Goal: Check status: Check status

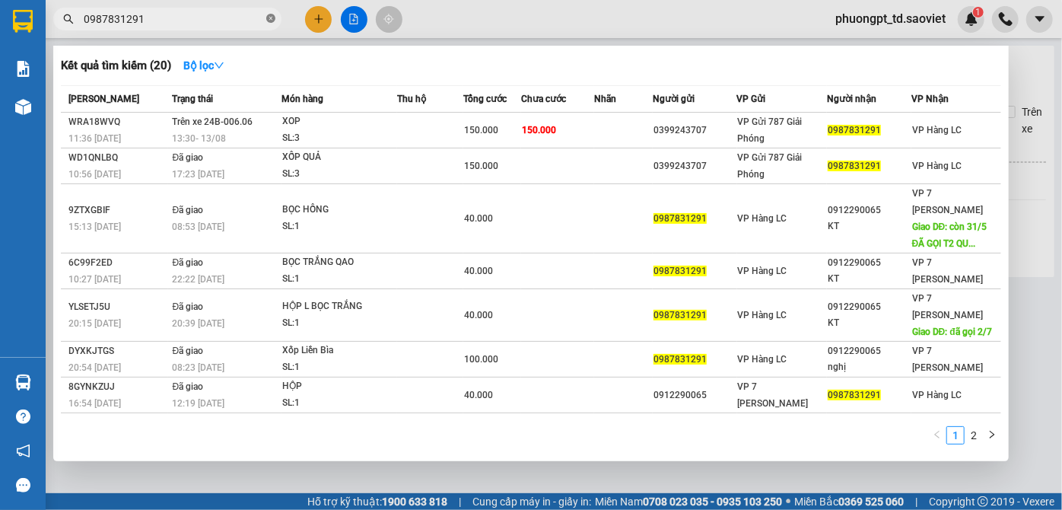
click at [269, 18] on icon "close-circle" at bounding box center [270, 18] width 9 height 9
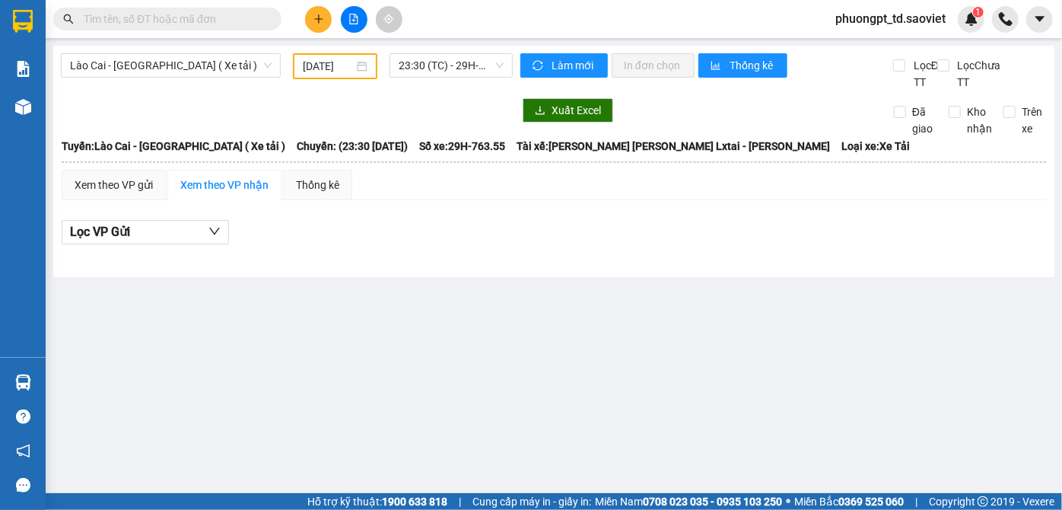
click at [205, 23] on input "text" at bounding box center [174, 19] width 180 height 17
type input "0812336263"
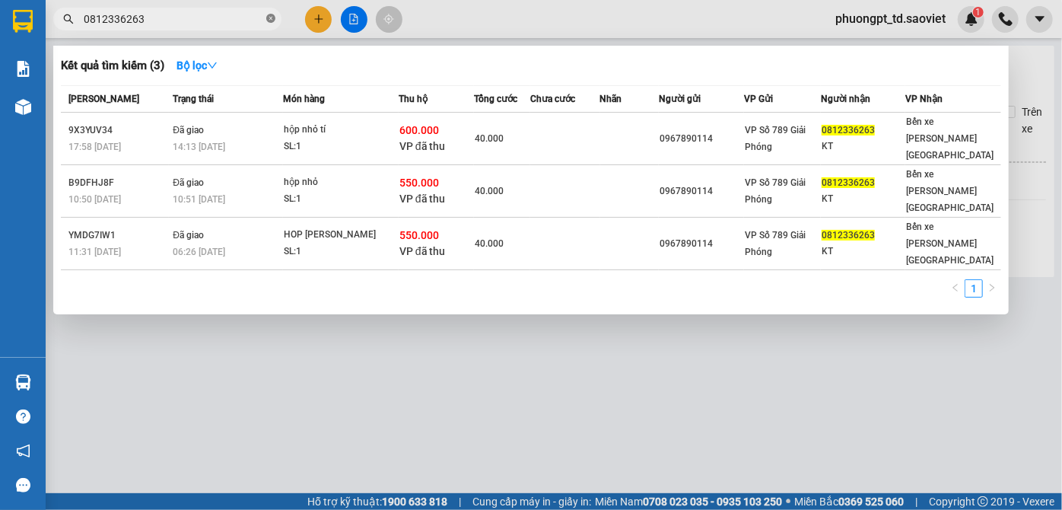
click at [268, 20] on icon "close-circle" at bounding box center [270, 18] width 9 height 9
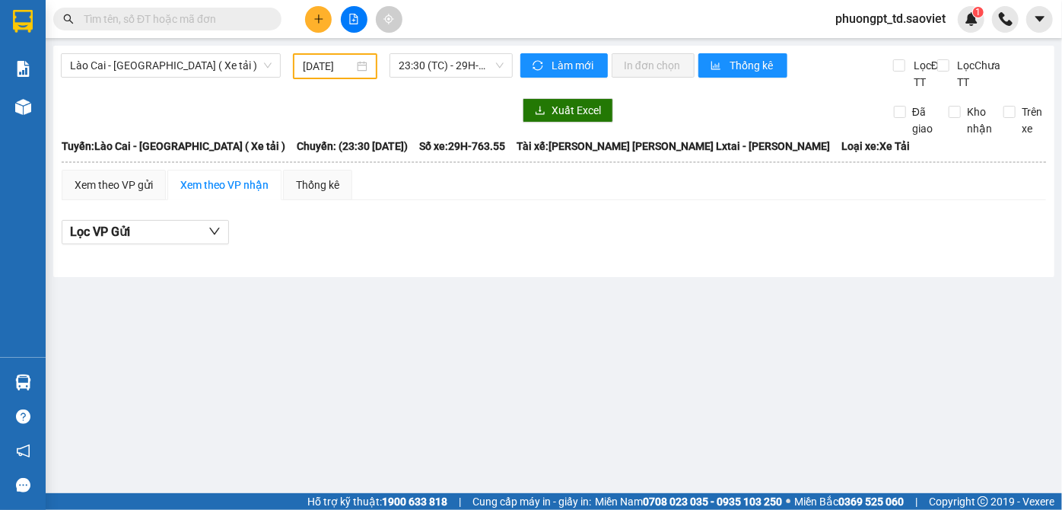
click at [180, 5] on div "Kết quả [PERSON_NAME] ( 3 ) Bộ lọc Mã ĐH Trạng thái Món hàng Thu hộ Tổng [PERSO…" at bounding box center [531, 19] width 1062 height 38
click at [179, 10] on span at bounding box center [167, 19] width 228 height 23
click at [176, 24] on input "text" at bounding box center [174, 19] width 180 height 17
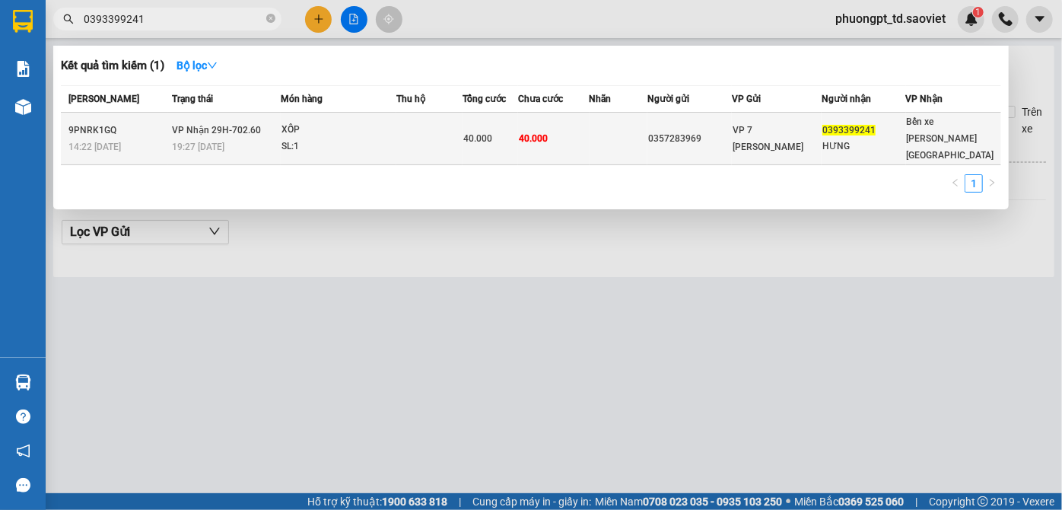
type input "0393399241"
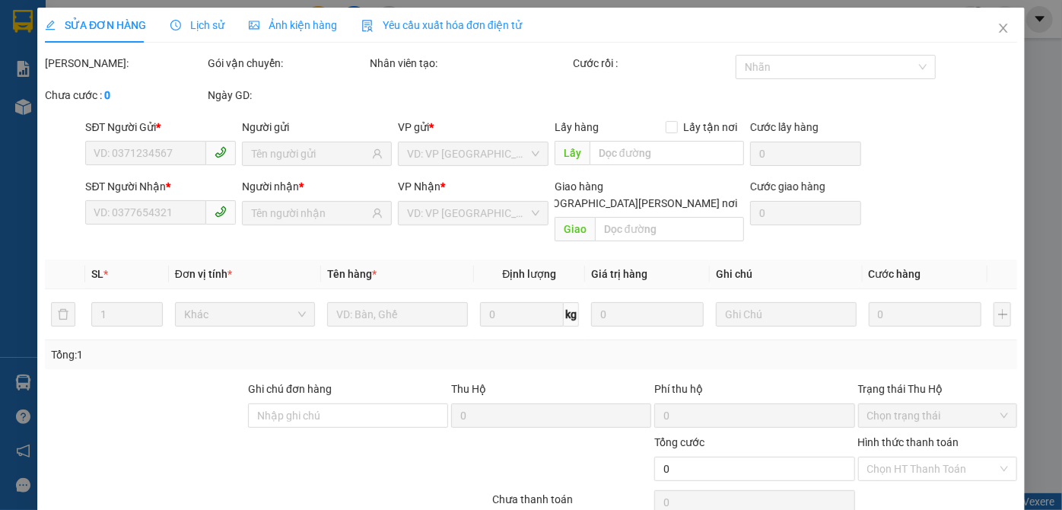
type input "0357283969"
type input "0393399241"
type input "HƯNG"
type input "40.000"
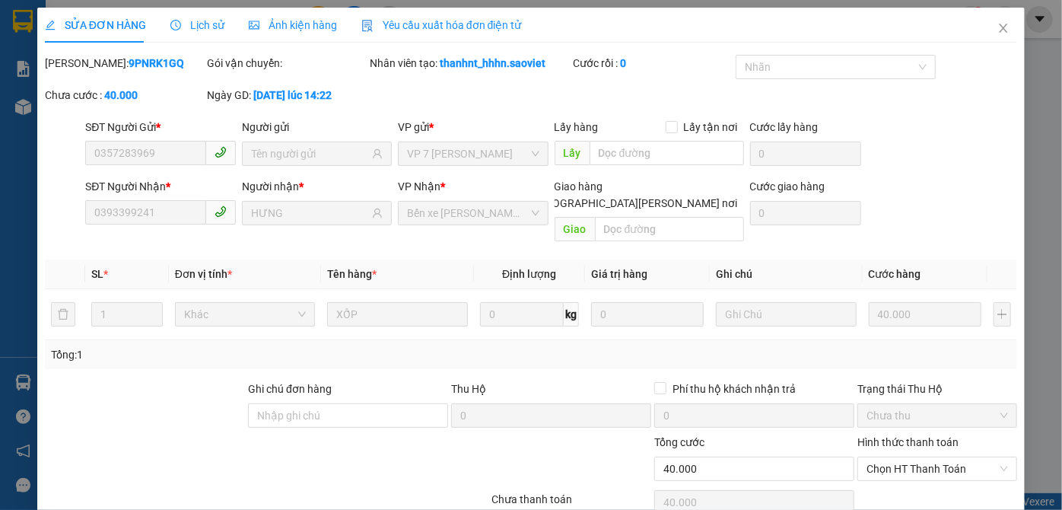
click at [196, 24] on span "Lịch sử" at bounding box center [197, 25] width 54 height 12
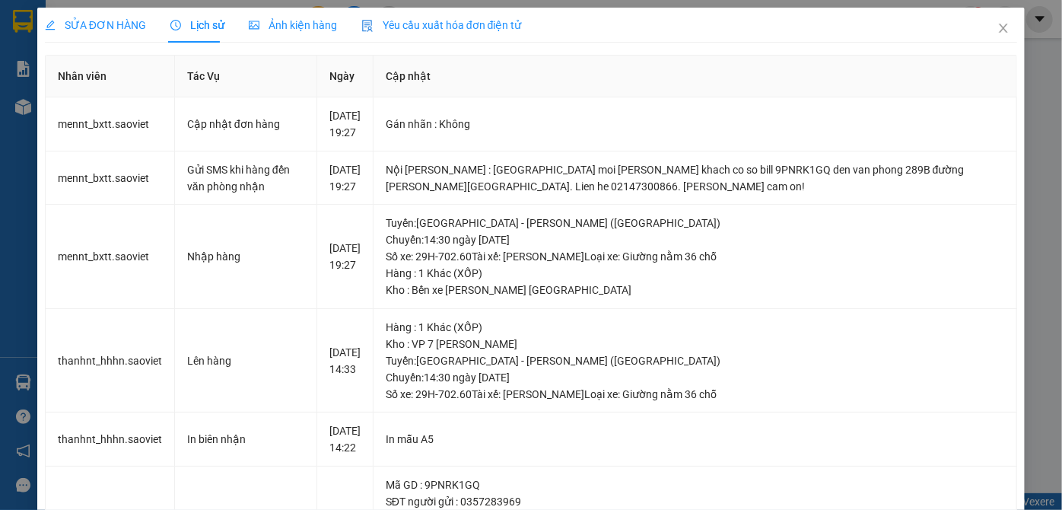
click at [1026, 76] on div "SỬA ĐƠN HÀNG Lịch sử [PERSON_NAME] hàng Yêu cầu xuất [PERSON_NAME] điện tử Tota…" at bounding box center [531, 255] width 1062 height 510
click at [998, 24] on icon "close" at bounding box center [1004, 28] width 12 height 12
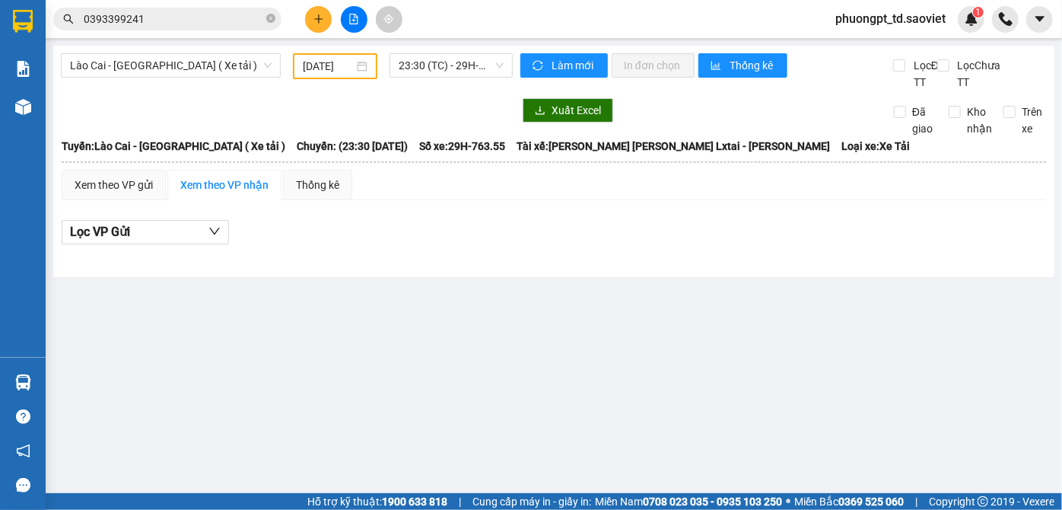
click at [635, 329] on main "Lào Cai - [GEOGRAPHIC_DATA] ( Xe tải ) [DATE] 23:30 (TC) - 29H-763.55 [PERSON_N…" at bounding box center [531, 246] width 1062 height 493
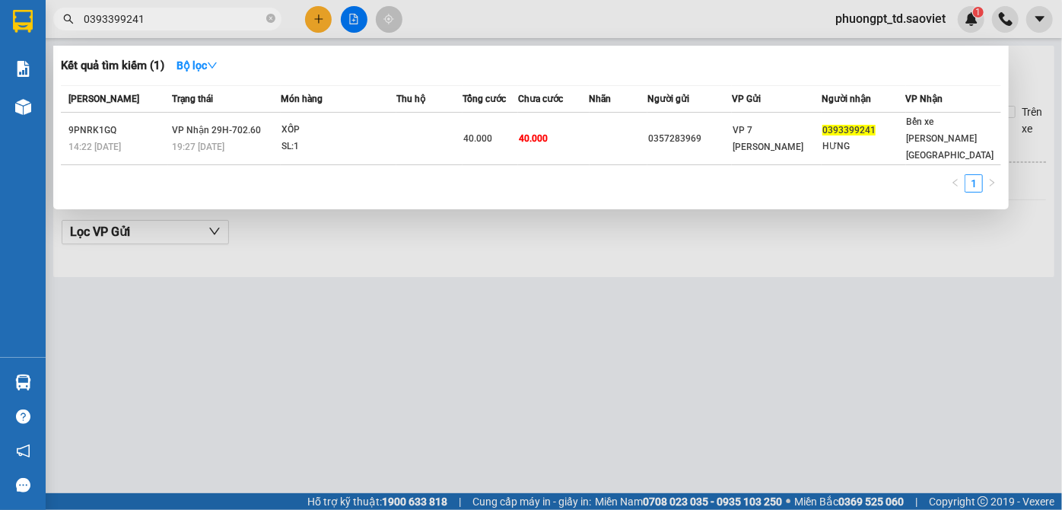
drag, startPoint x: 268, startPoint y: 13, endPoint x: 269, endPoint y: 5, distance: 8.4
click at [268, 12] on span at bounding box center [270, 19] width 9 height 14
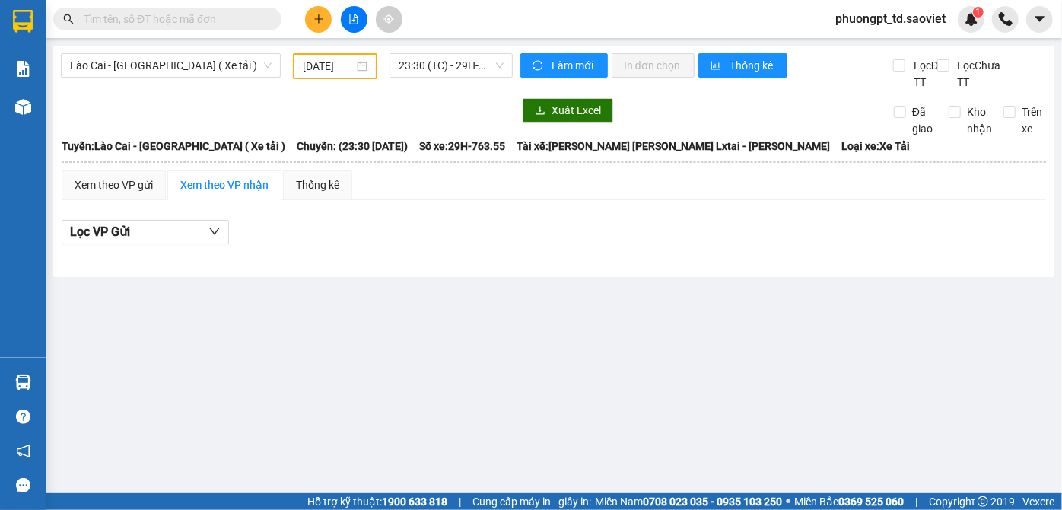
click at [170, 20] on input "text" at bounding box center [174, 19] width 180 height 17
paste input "0904207736"
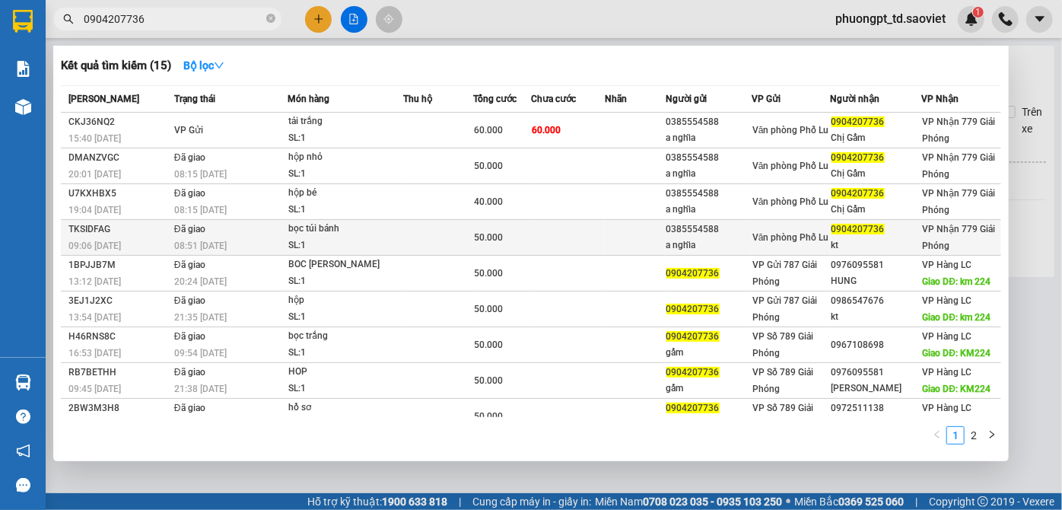
type input "0904207736"
